Goal: Transaction & Acquisition: Purchase product/service

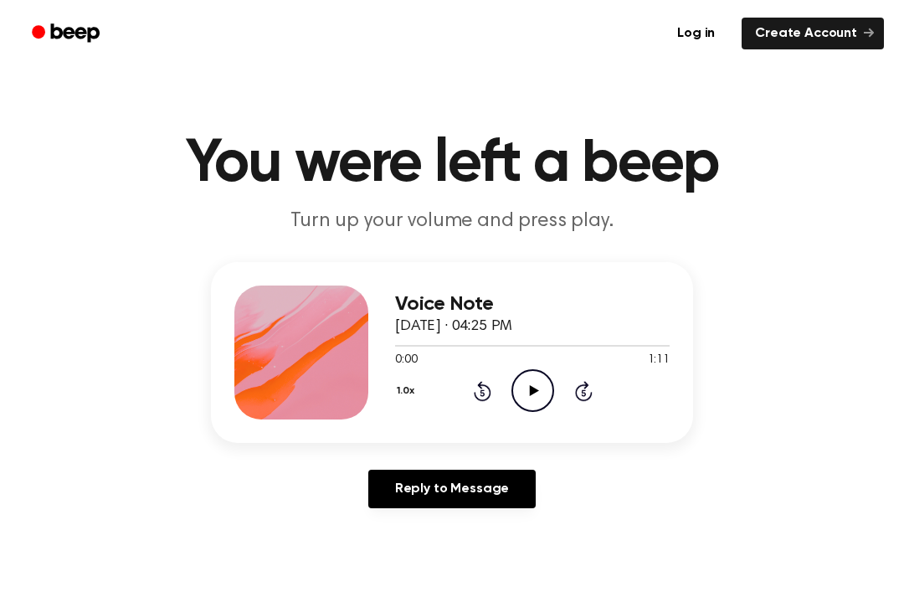
click at [512, 390] on circle at bounding box center [532, 390] width 41 height 41
click at [535, 389] on icon at bounding box center [533, 390] width 8 height 11
click at [536, 366] on div "0:00 1:11" at bounding box center [532, 360] width 274 height 18
click at [552, 387] on circle at bounding box center [532, 390] width 41 height 41
click at [536, 398] on icon "Pause Audio" at bounding box center [532, 390] width 43 height 43
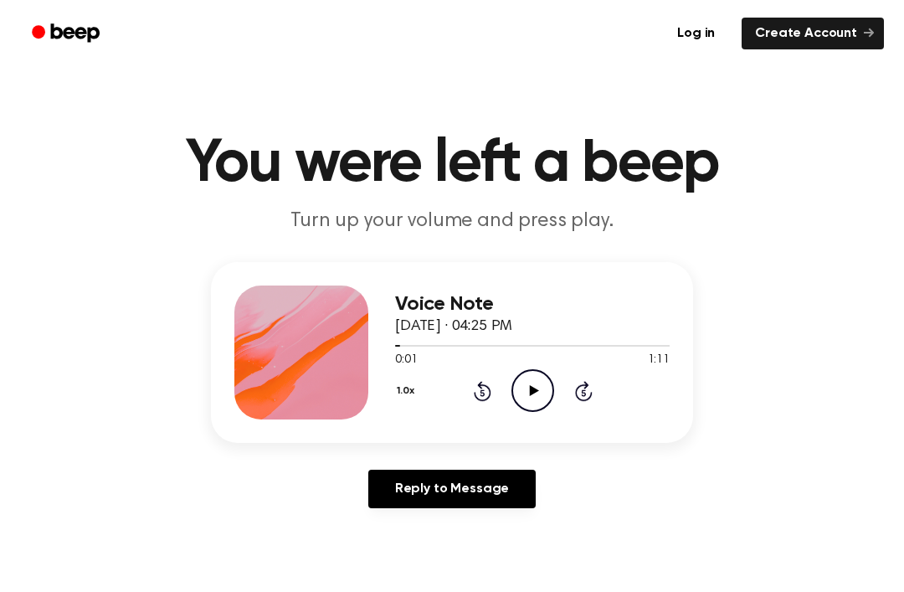
click at [543, 385] on icon "Play Audio" at bounding box center [532, 390] width 43 height 43
click at [536, 407] on icon "Pause Audio" at bounding box center [532, 390] width 43 height 43
click at [505, 409] on div "1.0x Rewind 5 seconds Play Audio Skip 5 seconds" at bounding box center [532, 390] width 274 height 43
click at [532, 382] on icon "Play Audio" at bounding box center [532, 390] width 43 height 43
click at [530, 377] on icon "Pause Audio" at bounding box center [532, 390] width 43 height 43
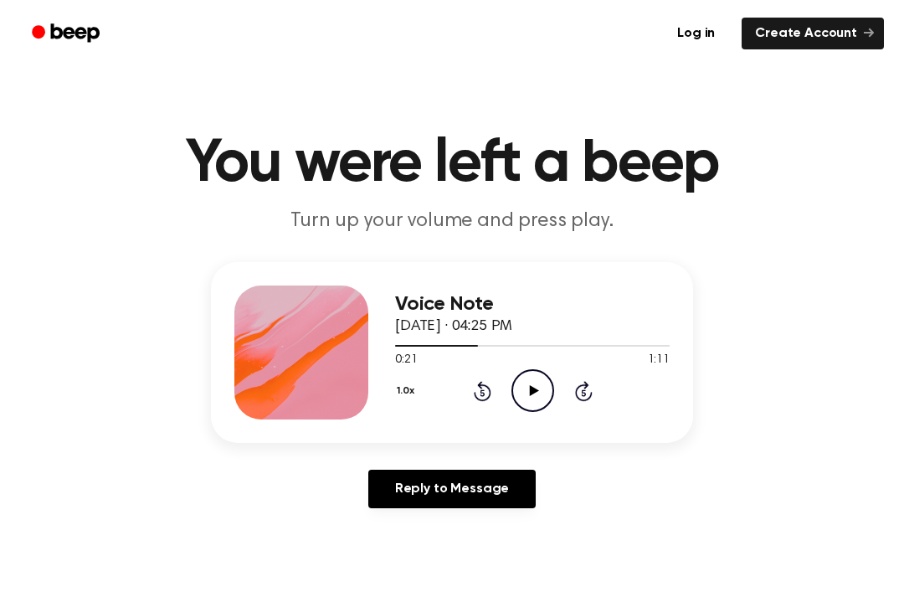
click at [483, 397] on icon "Rewind 5 seconds" at bounding box center [482, 391] width 18 height 22
click at [490, 395] on icon at bounding box center [483, 391] width 18 height 20
click at [489, 394] on icon at bounding box center [483, 391] width 18 height 20
click at [483, 380] on icon "Rewind 5 seconds" at bounding box center [482, 391] width 18 height 22
click at [489, 390] on icon at bounding box center [483, 391] width 18 height 20
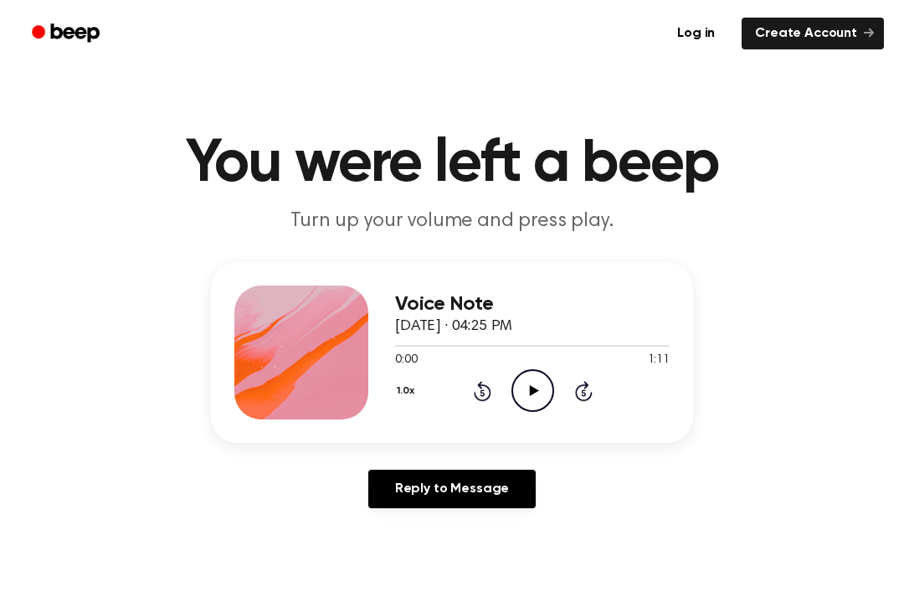
click at [524, 391] on icon "Play Audio" at bounding box center [532, 390] width 43 height 43
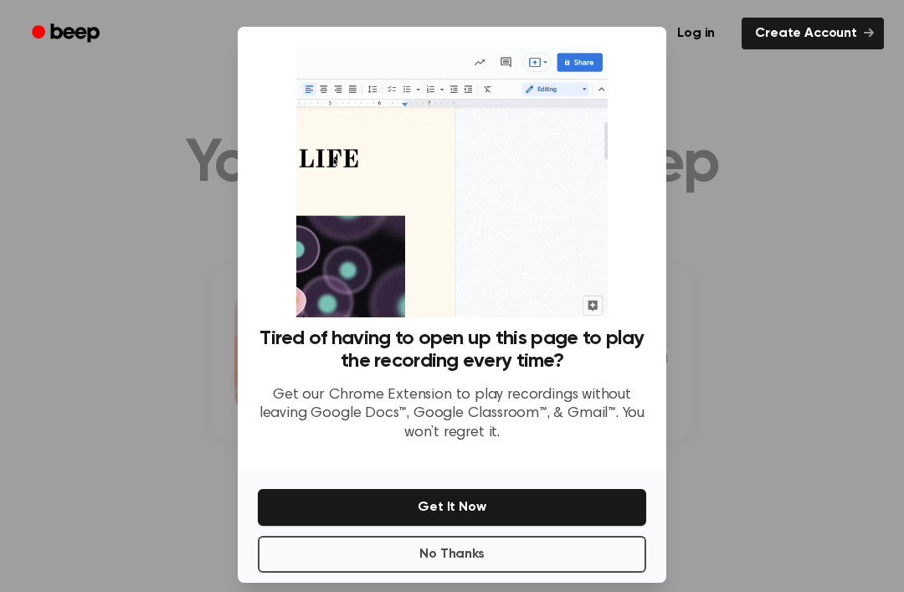
click at [578, 525] on button "Get It Now" at bounding box center [452, 507] width 388 height 37
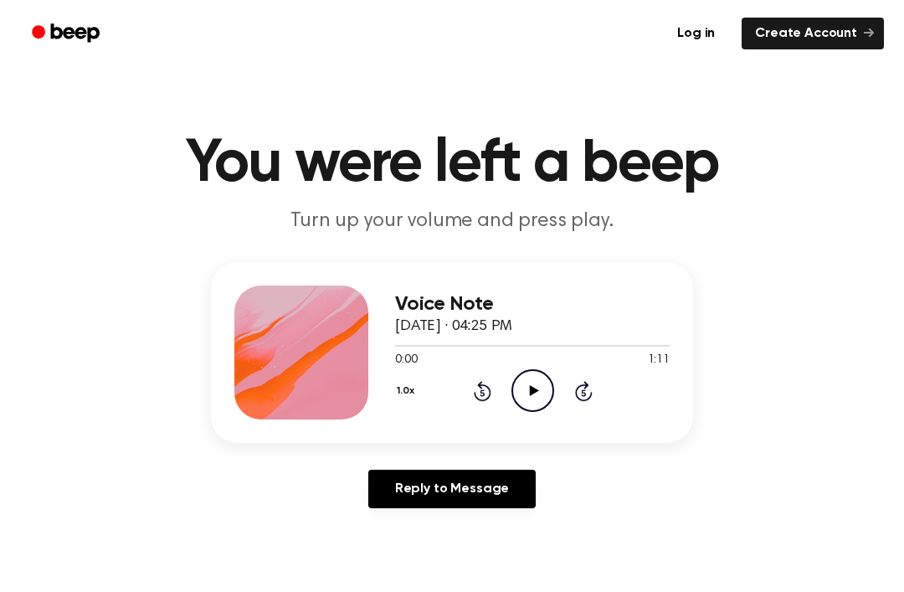
click at [531, 380] on icon "Play Audio" at bounding box center [532, 390] width 43 height 43
click at [534, 396] on icon at bounding box center [533, 390] width 8 height 11
click at [514, 401] on circle at bounding box center [532, 390] width 41 height 41
click at [531, 350] on div at bounding box center [532, 344] width 274 height 13
click at [535, 374] on icon "Pause Audio" at bounding box center [532, 390] width 43 height 43
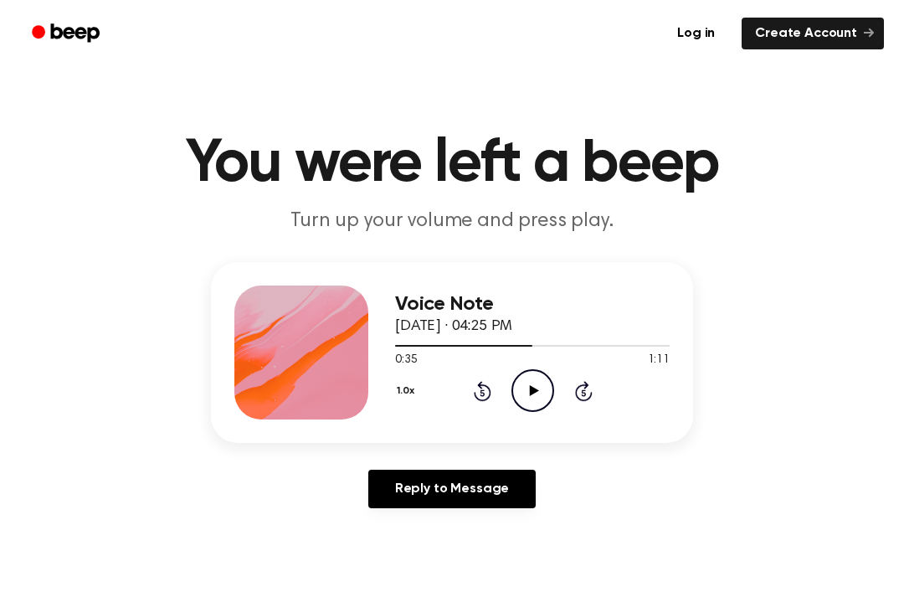
click at [546, 386] on icon "Play Audio" at bounding box center [532, 390] width 43 height 43
click at [542, 388] on icon "Pause Audio" at bounding box center [532, 390] width 43 height 43
click at [526, 385] on icon "Play Audio" at bounding box center [532, 390] width 43 height 43
click at [530, 378] on icon "Pause Audio" at bounding box center [532, 390] width 43 height 43
click at [540, 397] on icon "Play Audio" at bounding box center [532, 390] width 43 height 43
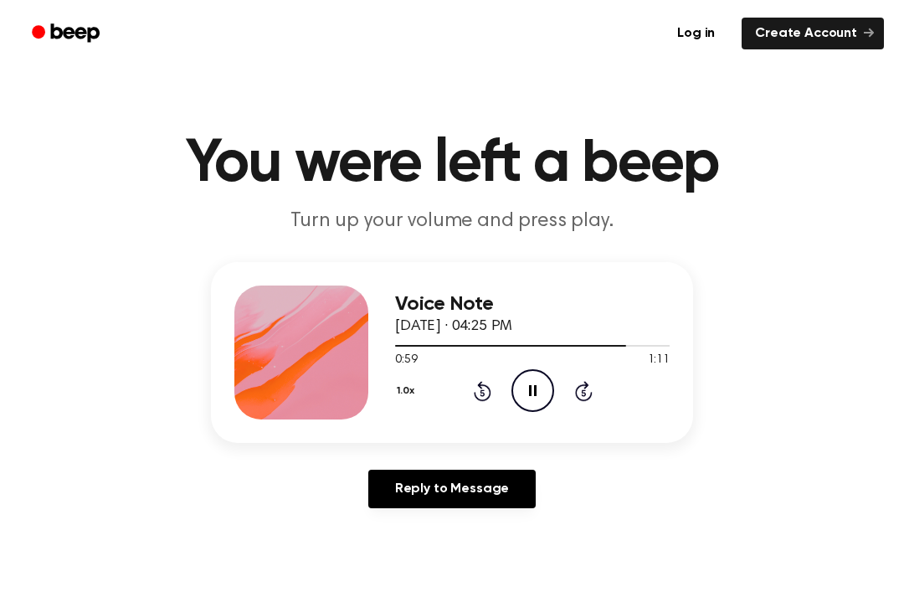
click at [515, 398] on icon "Pause Audio" at bounding box center [532, 390] width 43 height 43
click at [532, 407] on icon "Play Audio" at bounding box center [532, 390] width 43 height 43
click at [525, 386] on icon "Play Audio" at bounding box center [532, 390] width 43 height 43
click at [541, 399] on icon "Pause Audio" at bounding box center [532, 390] width 43 height 43
click at [531, 349] on div at bounding box center [532, 344] width 274 height 13
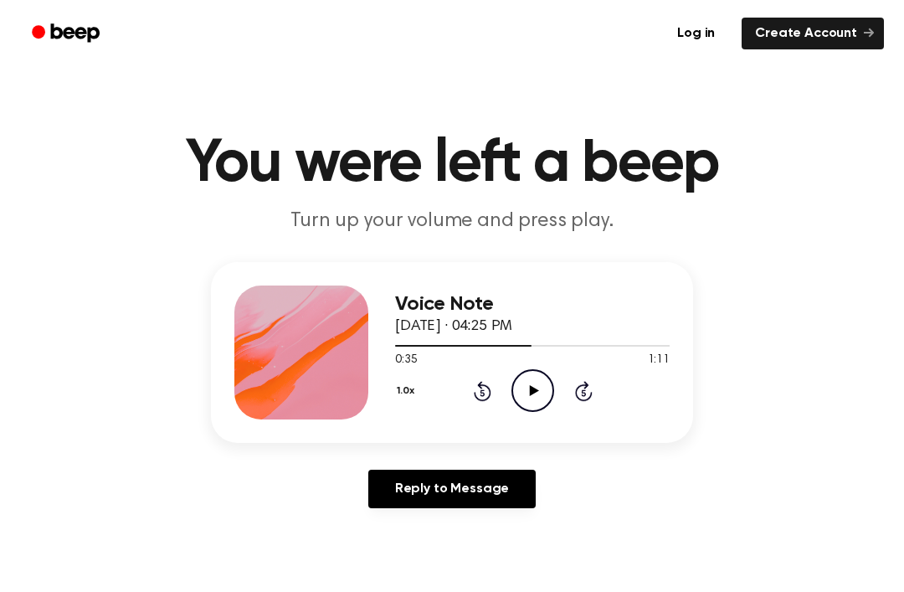
click at [527, 393] on icon "Play Audio" at bounding box center [532, 390] width 43 height 43
click at [545, 343] on div at bounding box center [532, 344] width 274 height 13
click at [545, 342] on div at bounding box center [532, 344] width 274 height 13
click at [580, 343] on div at bounding box center [532, 344] width 274 height 13
click at [527, 350] on div at bounding box center [532, 344] width 274 height 13
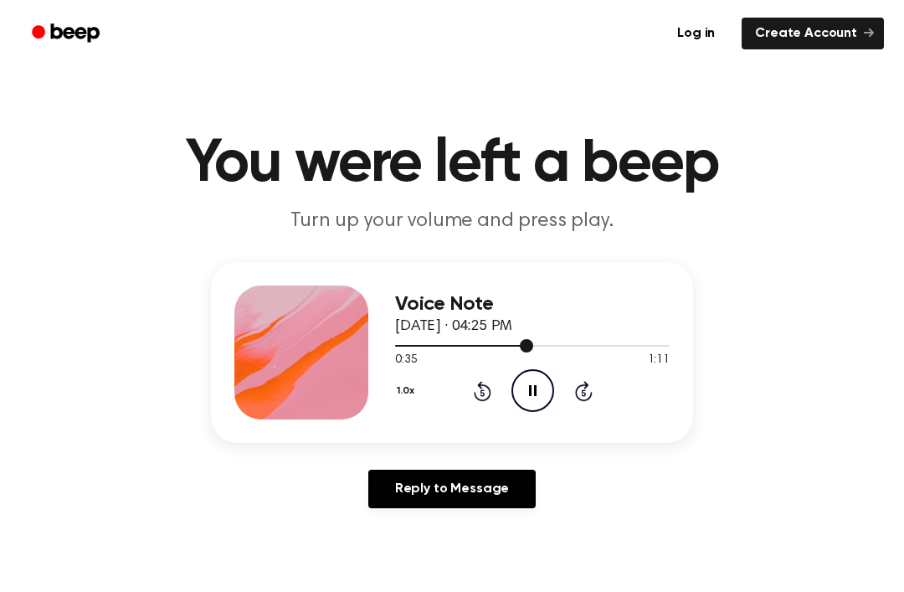
click at [529, 349] on span at bounding box center [526, 345] width 13 height 13
click at [520, 346] on span at bounding box center [523, 345] width 13 height 13
click at [552, 351] on div at bounding box center [532, 344] width 274 height 13
click at [513, 399] on circle at bounding box center [532, 390] width 41 height 41
click at [541, 398] on icon "Pause Audio" at bounding box center [532, 390] width 43 height 43
